Goal: Task Accomplishment & Management: Use online tool/utility

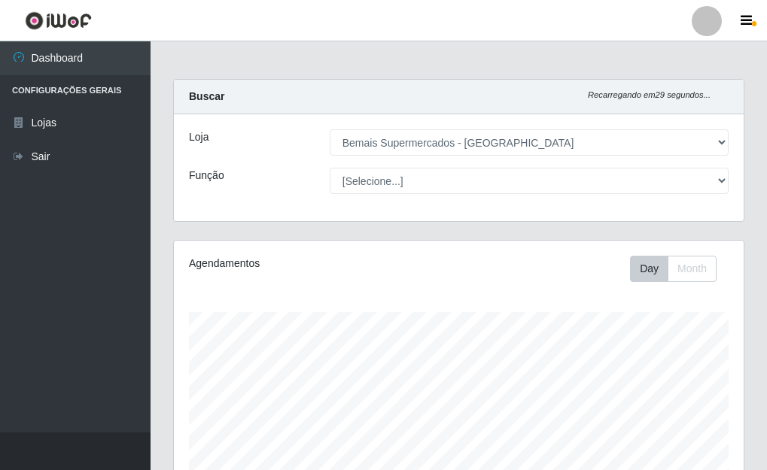
select select "249"
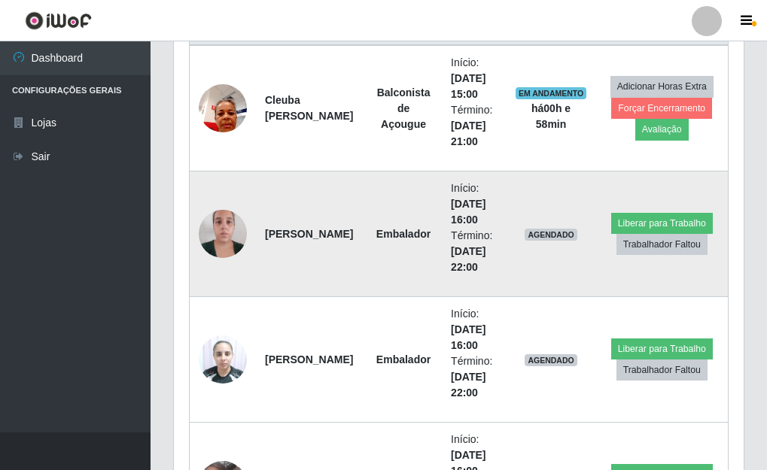
scroll to position [613, 0]
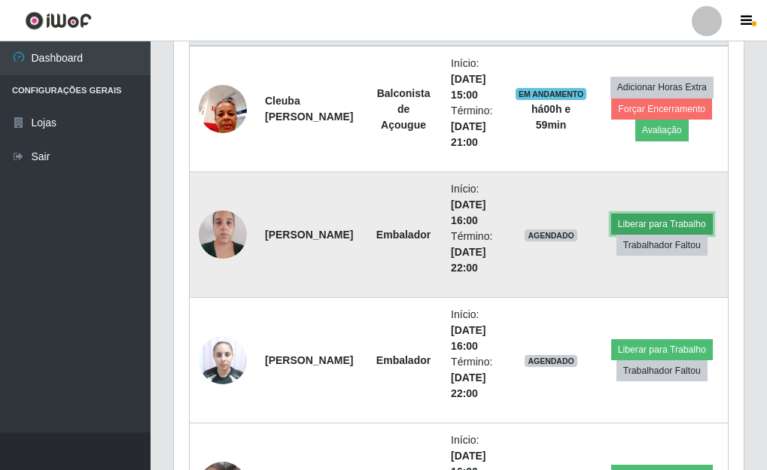
click at [677, 226] on button "Liberar para Trabalho" at bounding box center [662, 224] width 102 height 21
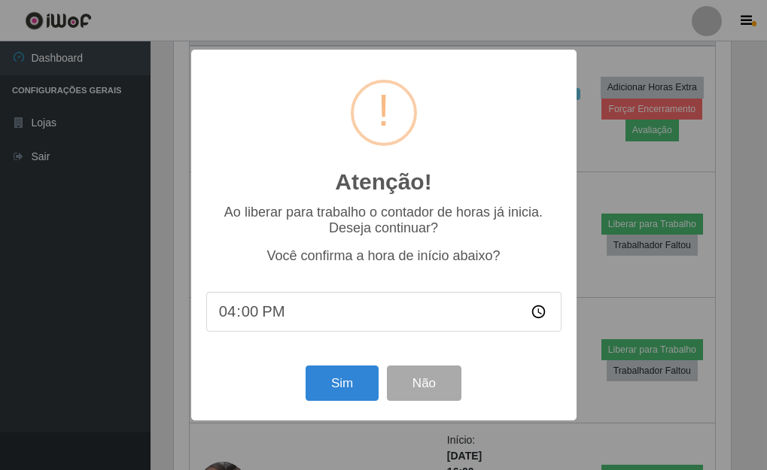
scroll to position [312, 561]
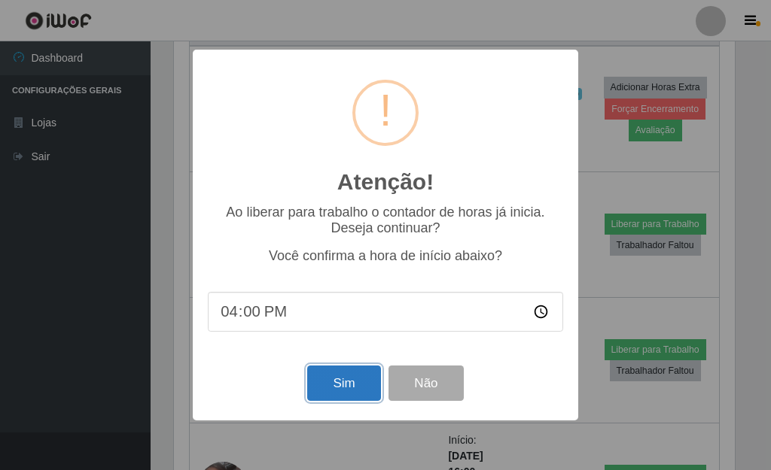
click at [330, 385] on button "Sim" at bounding box center [343, 383] width 73 height 35
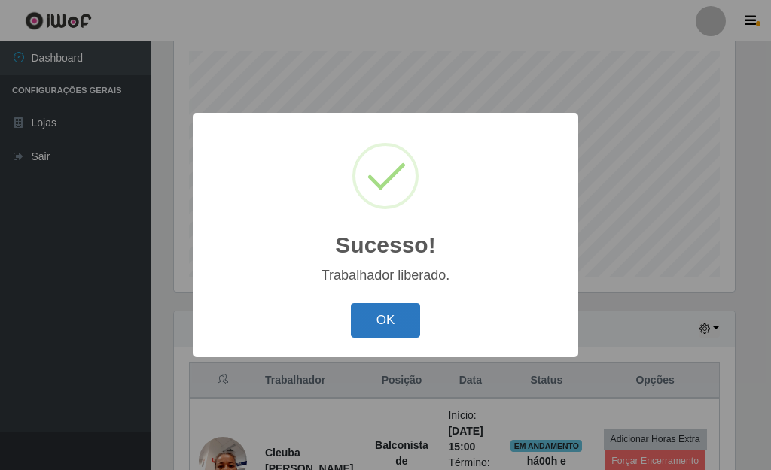
click at [394, 317] on button "OK" at bounding box center [386, 320] width 70 height 35
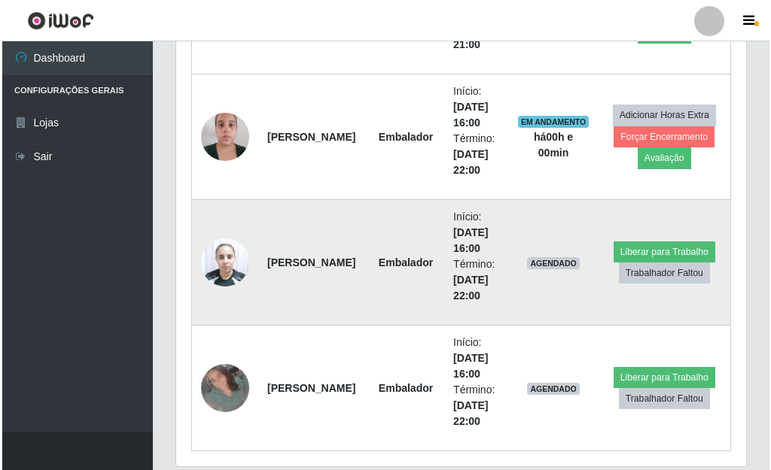
scroll to position [713, 0]
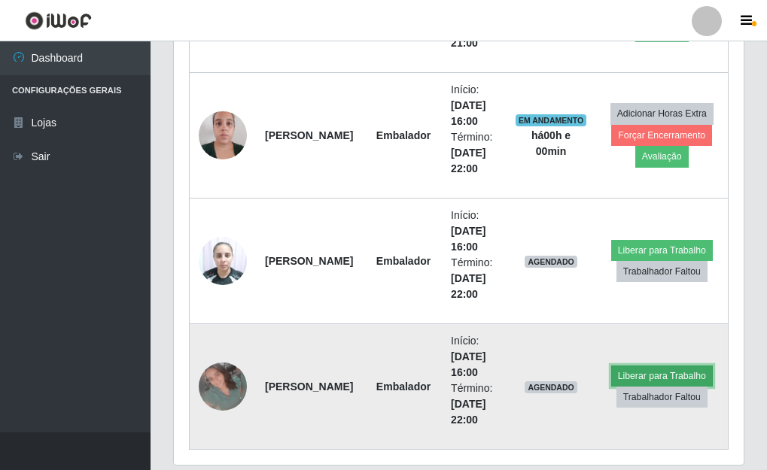
click at [667, 373] on button "Liberar para Trabalho" at bounding box center [662, 376] width 102 height 21
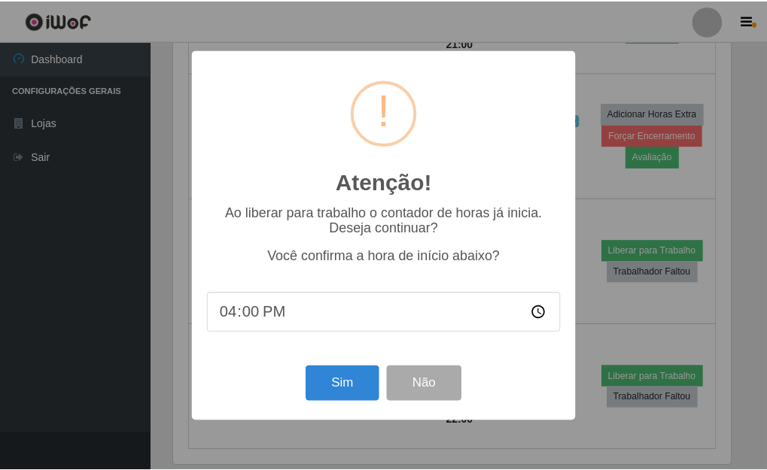
scroll to position [312, 561]
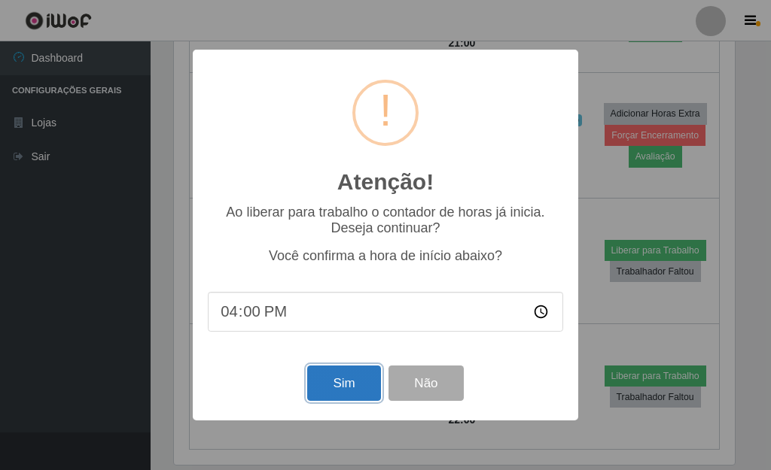
click at [340, 387] on button "Sim" at bounding box center [343, 383] width 73 height 35
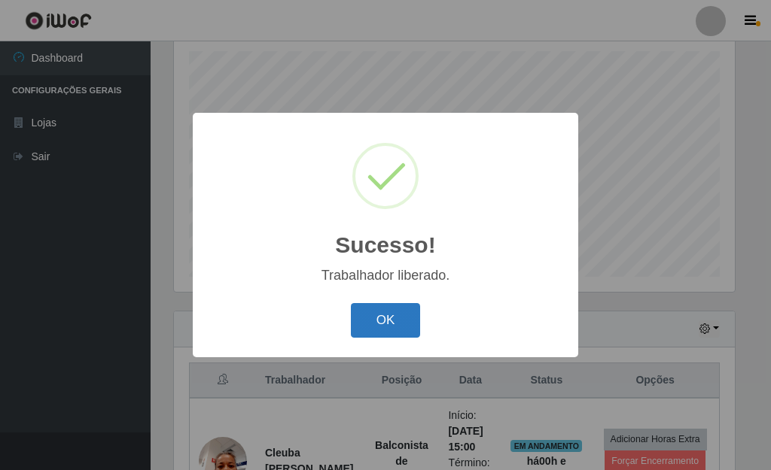
click at [375, 316] on button "OK" at bounding box center [386, 320] width 70 height 35
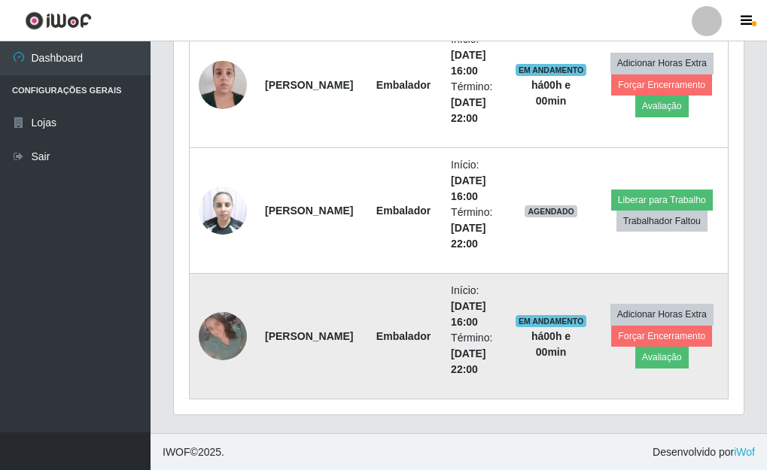
scroll to position [764, 0]
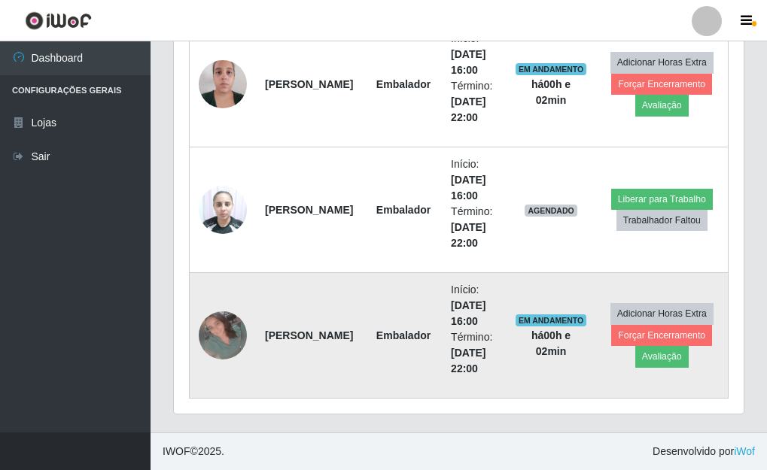
click at [215, 335] on img at bounding box center [223, 336] width 48 height 48
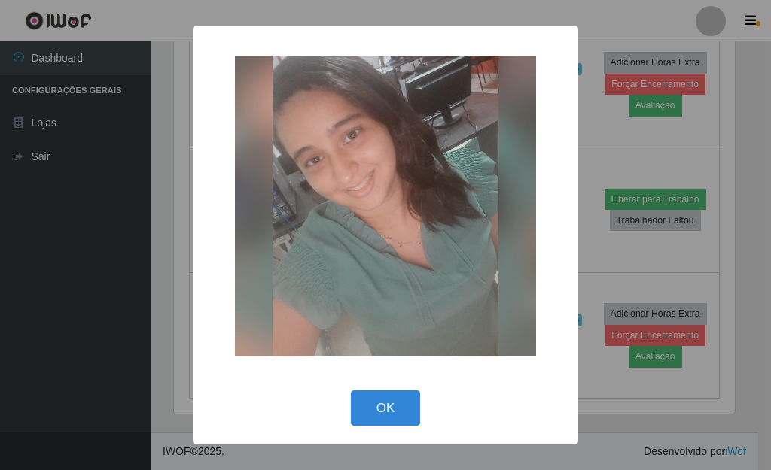
click at [603, 123] on div "× OK Cancel" at bounding box center [385, 235] width 771 height 470
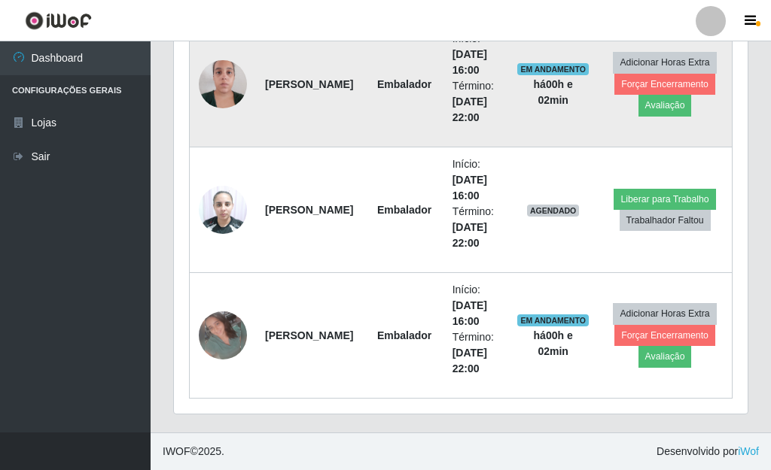
scroll to position [312, 570]
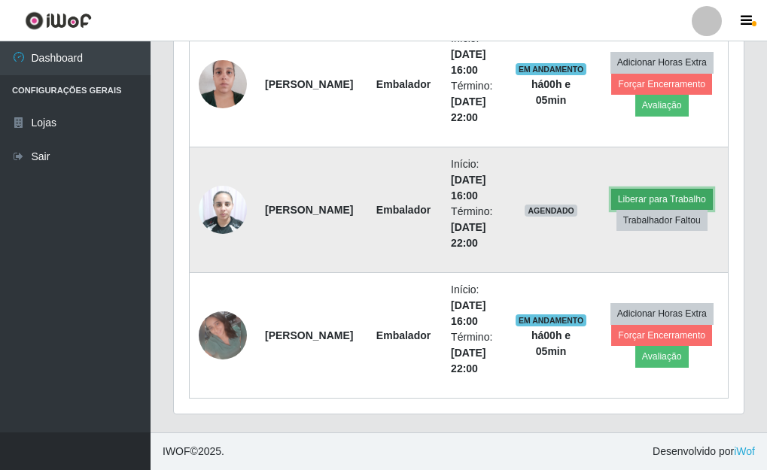
click at [673, 193] on button "Liberar para Trabalho" at bounding box center [662, 199] width 102 height 21
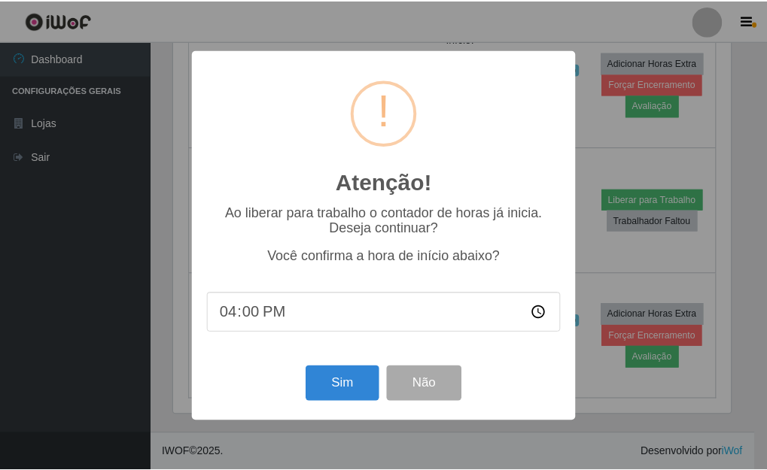
scroll to position [312, 561]
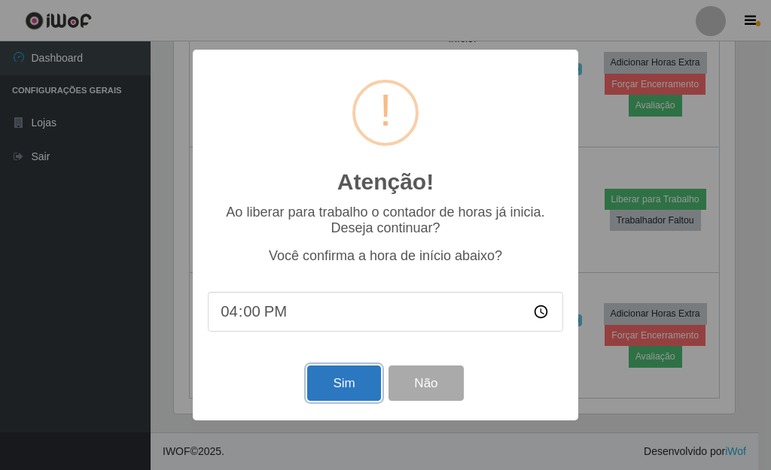
click at [348, 388] on button "Sim" at bounding box center [343, 383] width 73 height 35
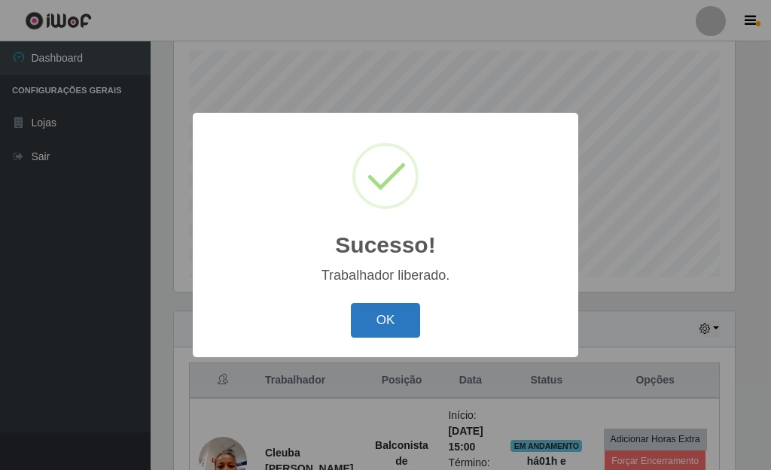
click at [378, 324] on button "OK" at bounding box center [386, 320] width 70 height 35
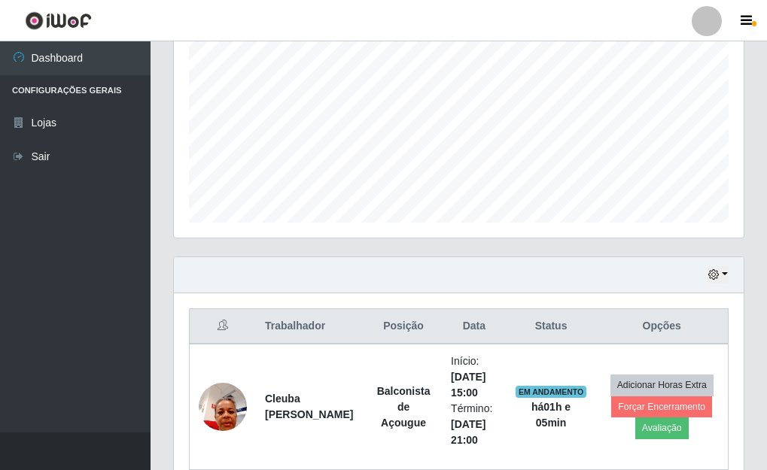
scroll to position [312, 0]
